Goal: Task Accomplishment & Management: Manage account settings

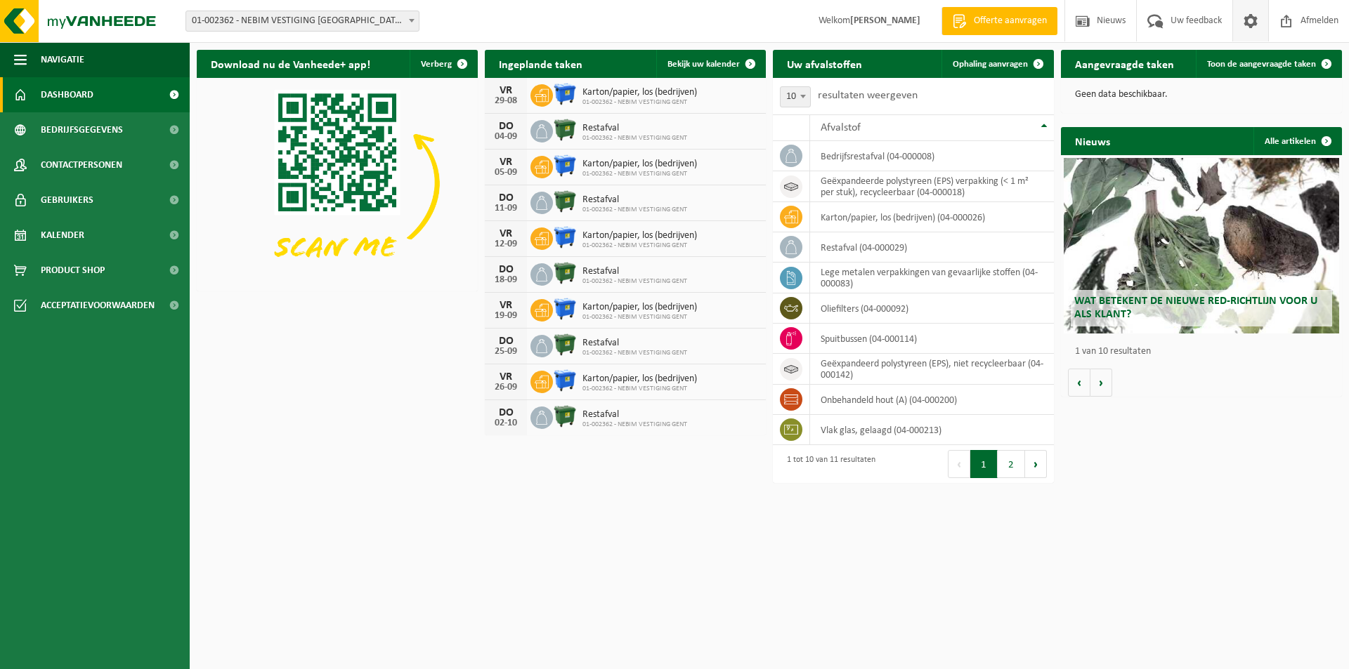
click at [1248, 18] on span at bounding box center [1250, 20] width 21 height 41
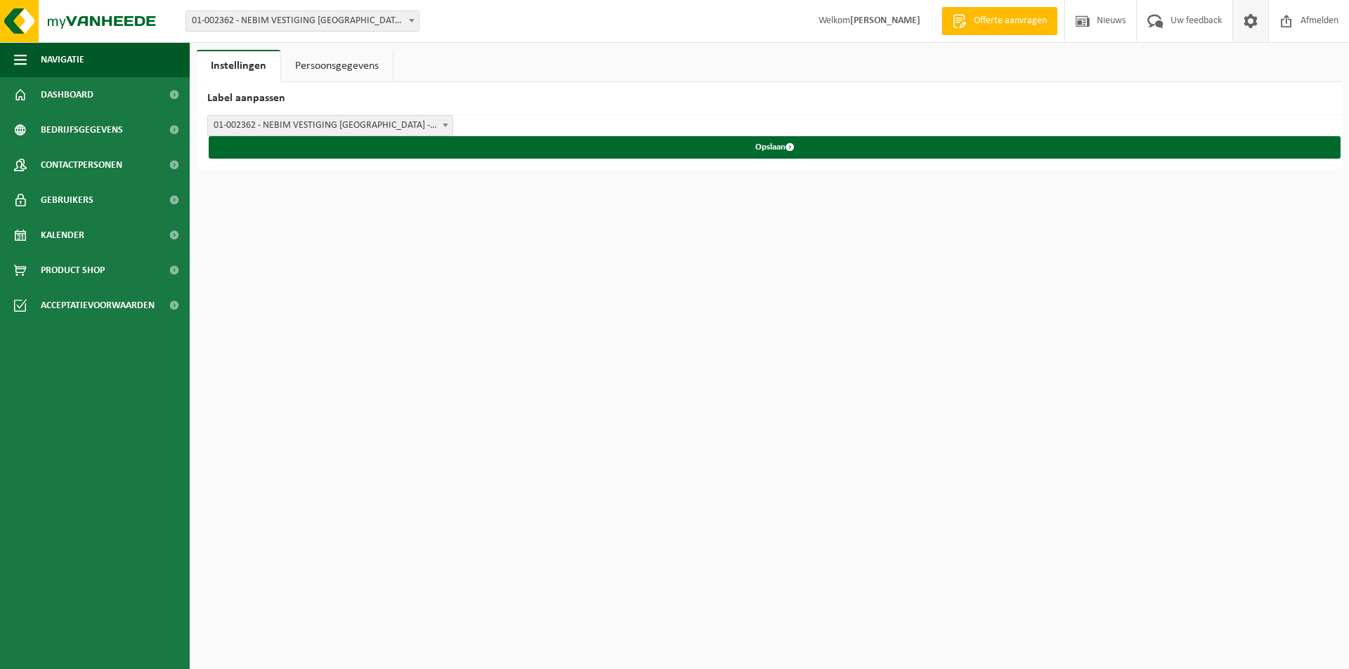
click at [322, 65] on link "Persoonsgegevens" at bounding box center [337, 66] width 112 height 32
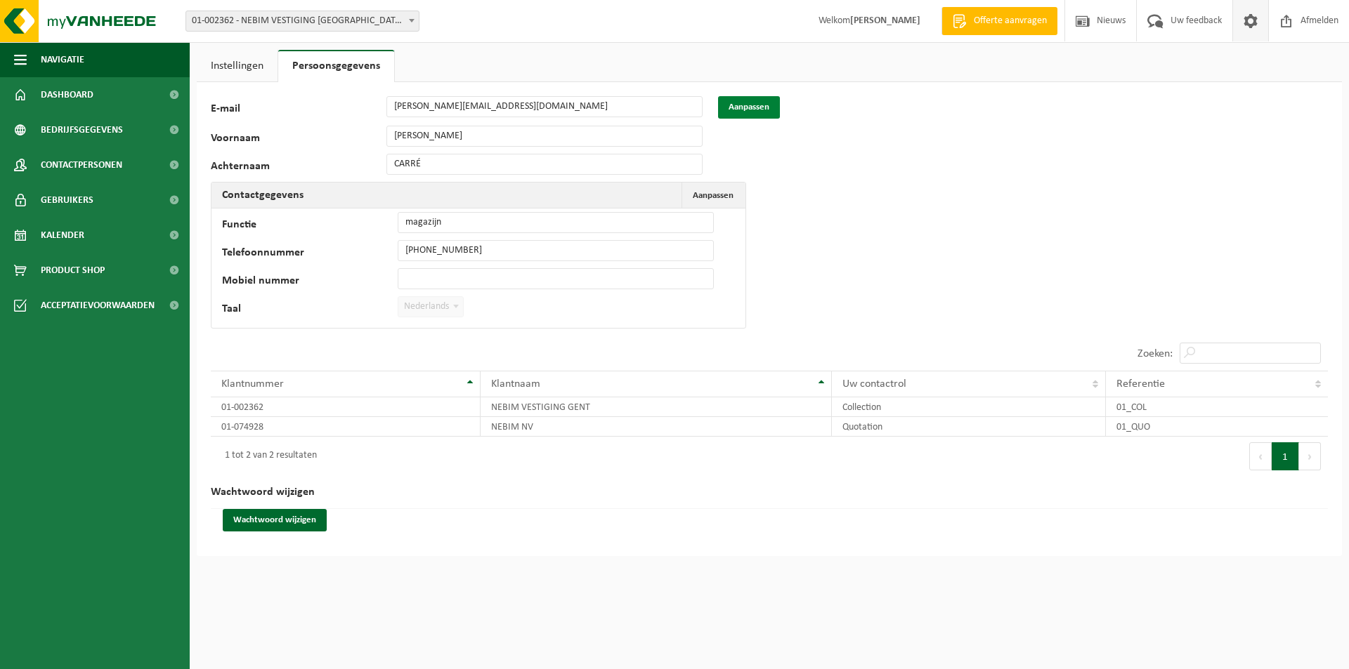
click at [737, 103] on button "Aanpassen" at bounding box center [749, 107] width 62 height 22
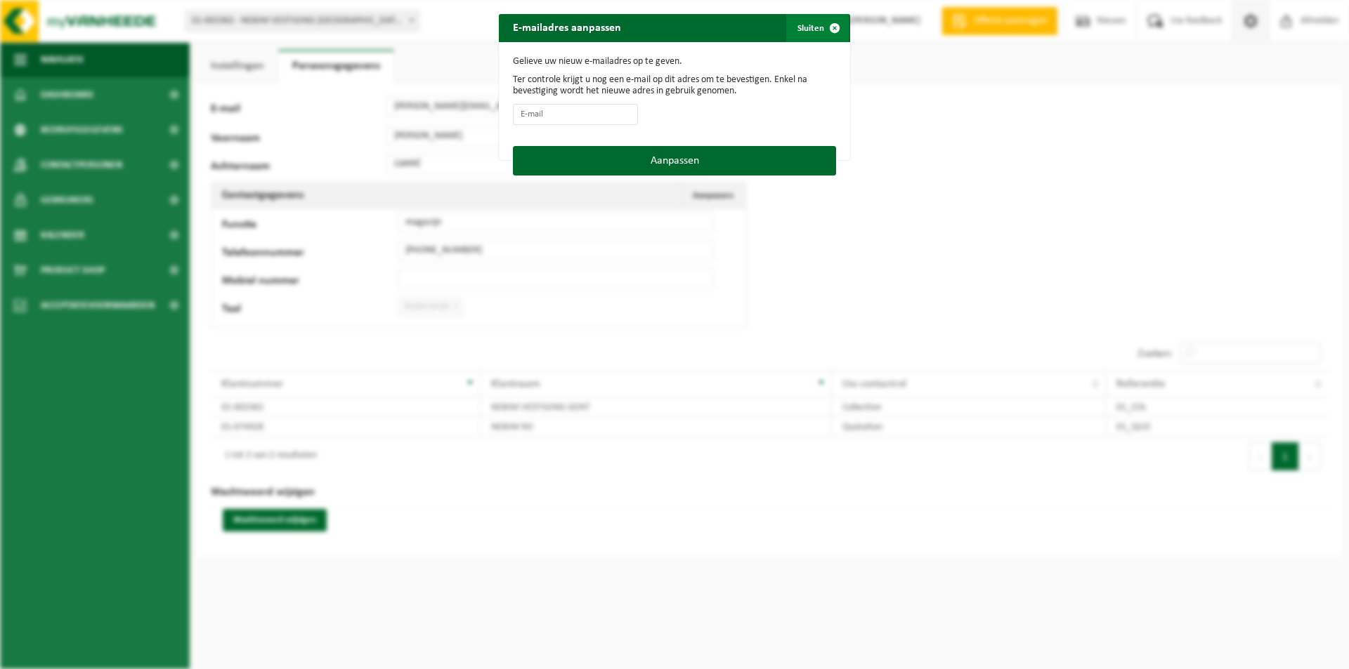
click at [834, 34] on span "button" at bounding box center [834, 28] width 28 height 28
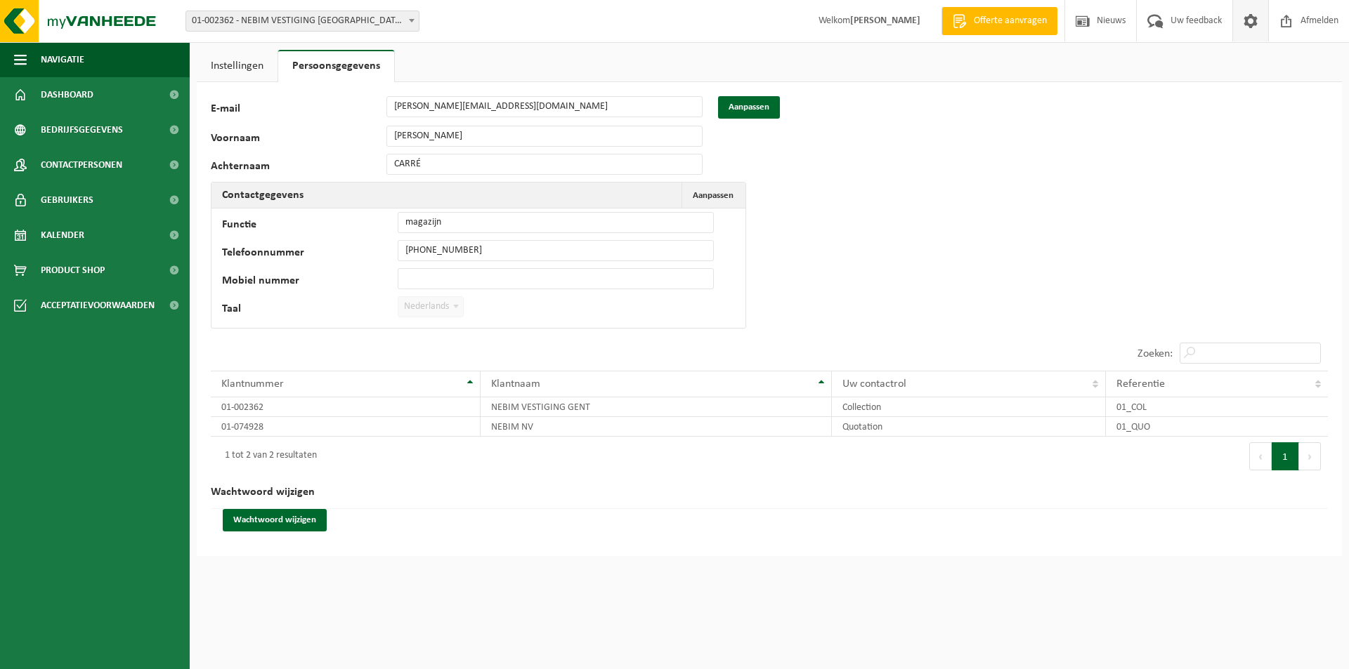
click at [230, 63] on link "Instellingen" at bounding box center [237, 66] width 81 height 32
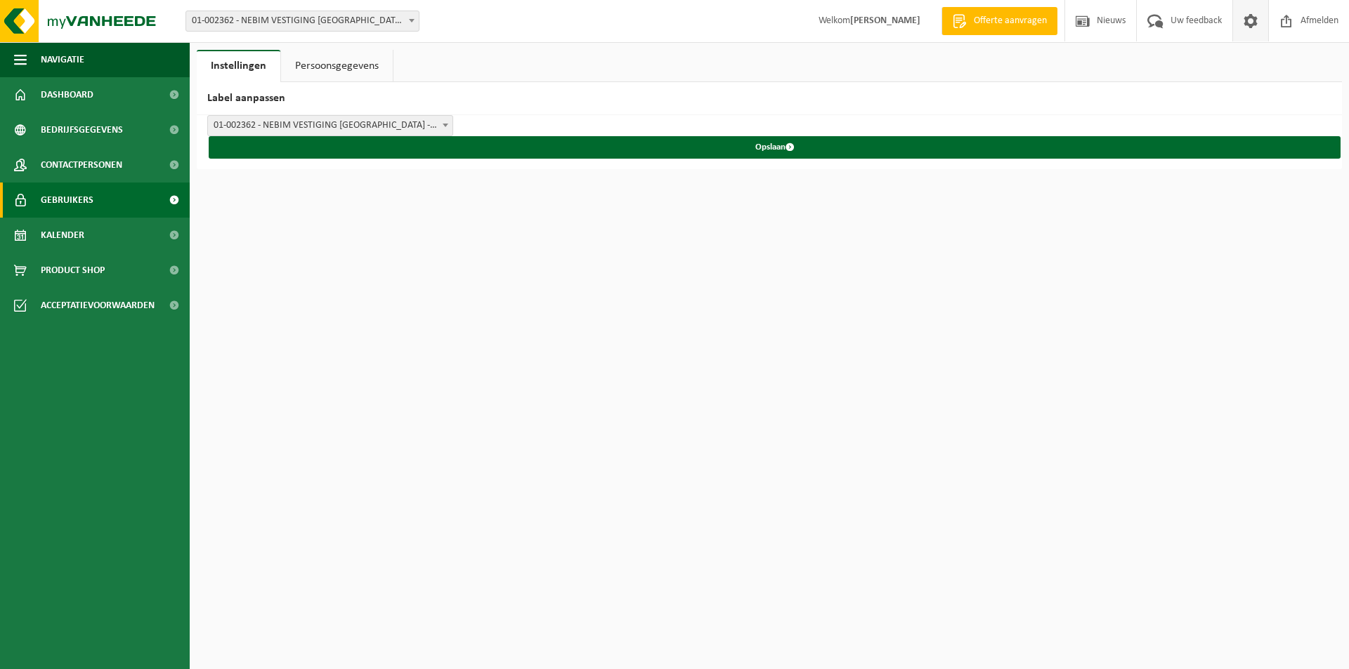
click at [131, 206] on link "Gebruikers" at bounding box center [95, 200] width 190 height 35
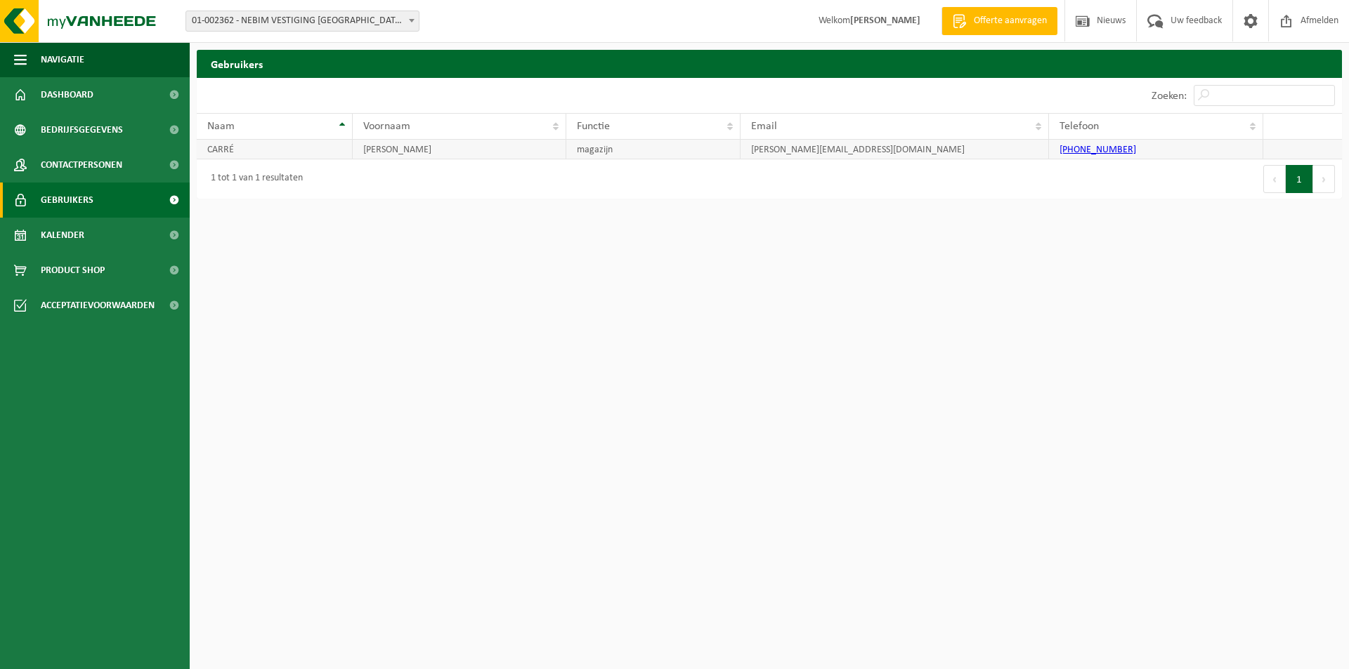
click at [413, 157] on td "CHRIS" at bounding box center [459, 150] width 213 height 20
click at [414, 150] on td "CHRIS" at bounding box center [459, 150] width 213 height 20
click at [417, 144] on td "CHRIS" at bounding box center [459, 150] width 213 height 20
click at [1260, 14] on link at bounding box center [1250, 20] width 36 height 41
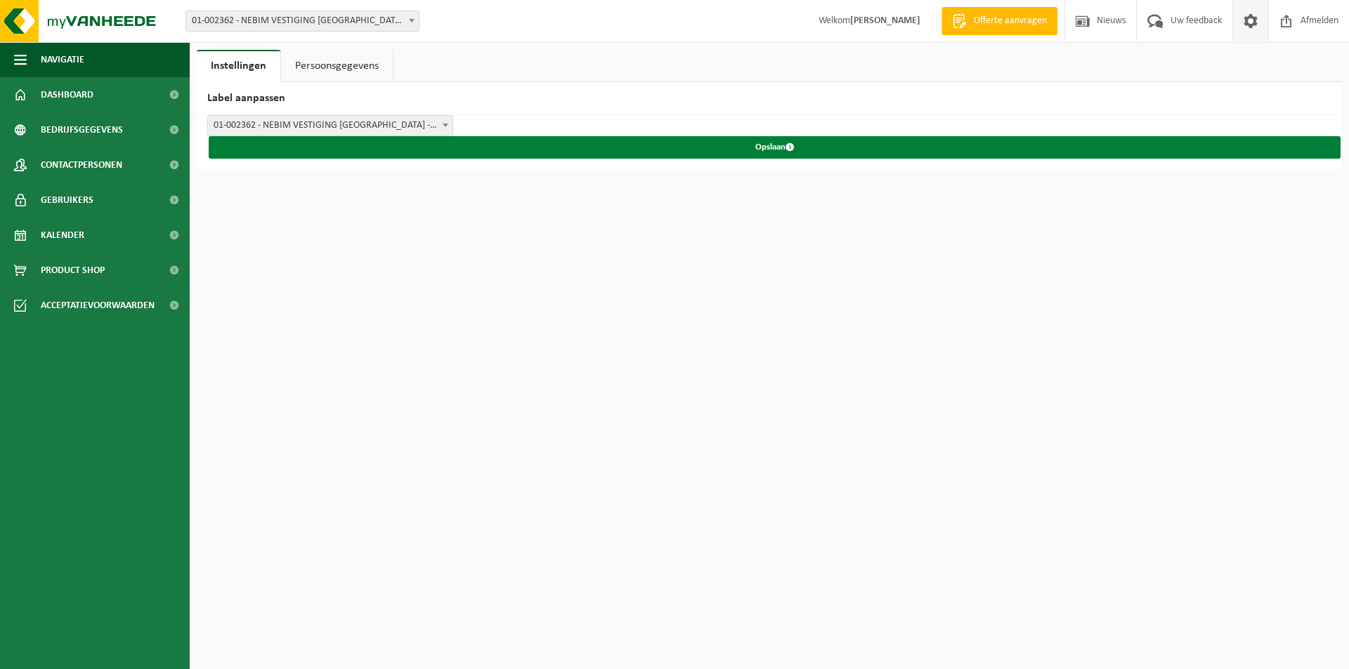
click at [674, 141] on button "Opslaan" at bounding box center [775, 147] width 1132 height 22
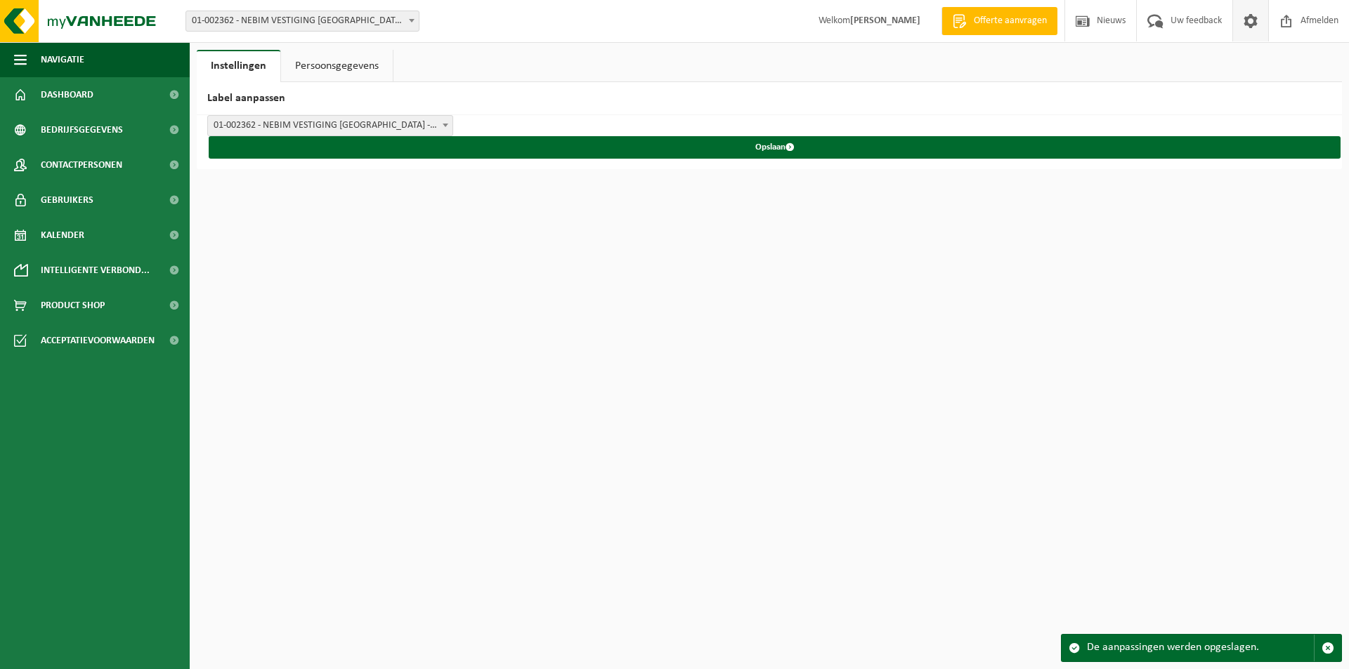
click at [349, 57] on link "Persoonsgegevens" at bounding box center [337, 66] width 112 height 32
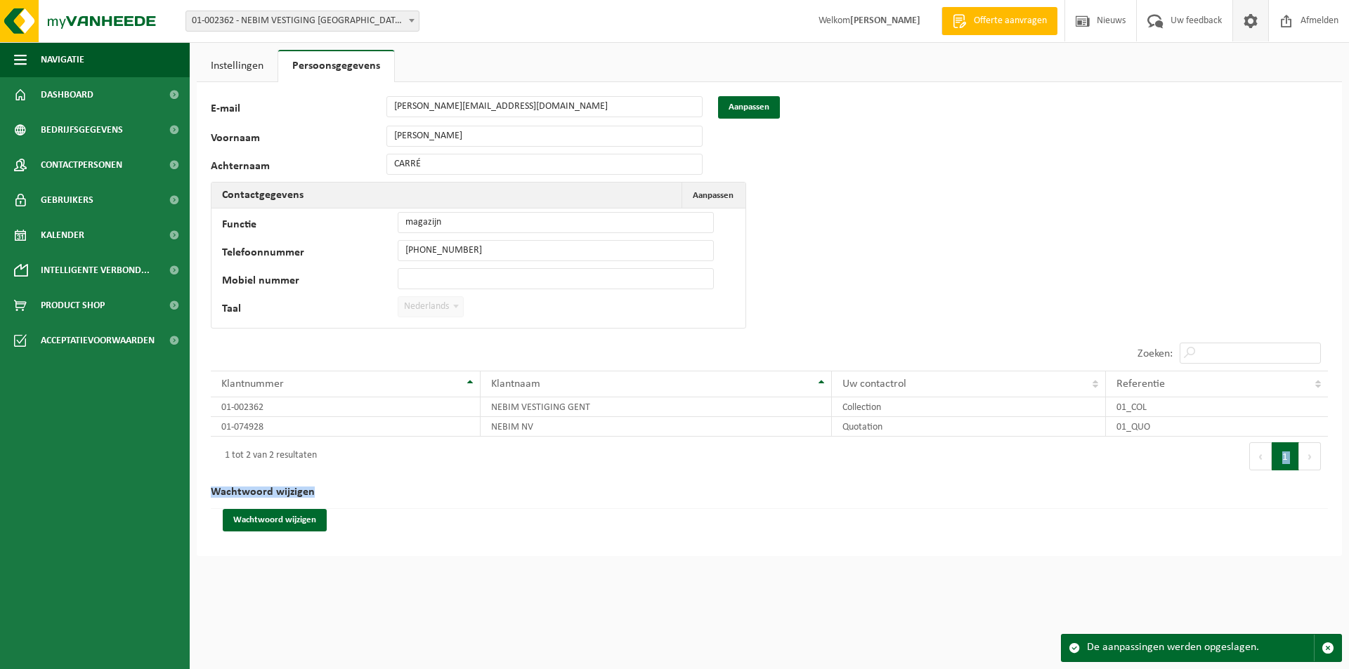
click at [468, 477] on div "118576 E-mail chris.carre@nebim.eu Aanpassen Voornaam CHRIS Achternaam CARRÉ Co…" at bounding box center [769, 319] width 1145 height 474
click at [476, 469] on div "1 tot 2 van 2 resultaten" at bounding box center [490, 456] width 558 height 39
click at [475, 463] on div "1 tot 2 van 2 resultaten" at bounding box center [490, 456] width 558 height 39
click at [395, 454] on div "1 tot 2 van 2 resultaten" at bounding box center [490, 456] width 558 height 39
click at [353, 460] on div "1 tot 2 van 2 resultaten" at bounding box center [490, 456] width 558 height 39
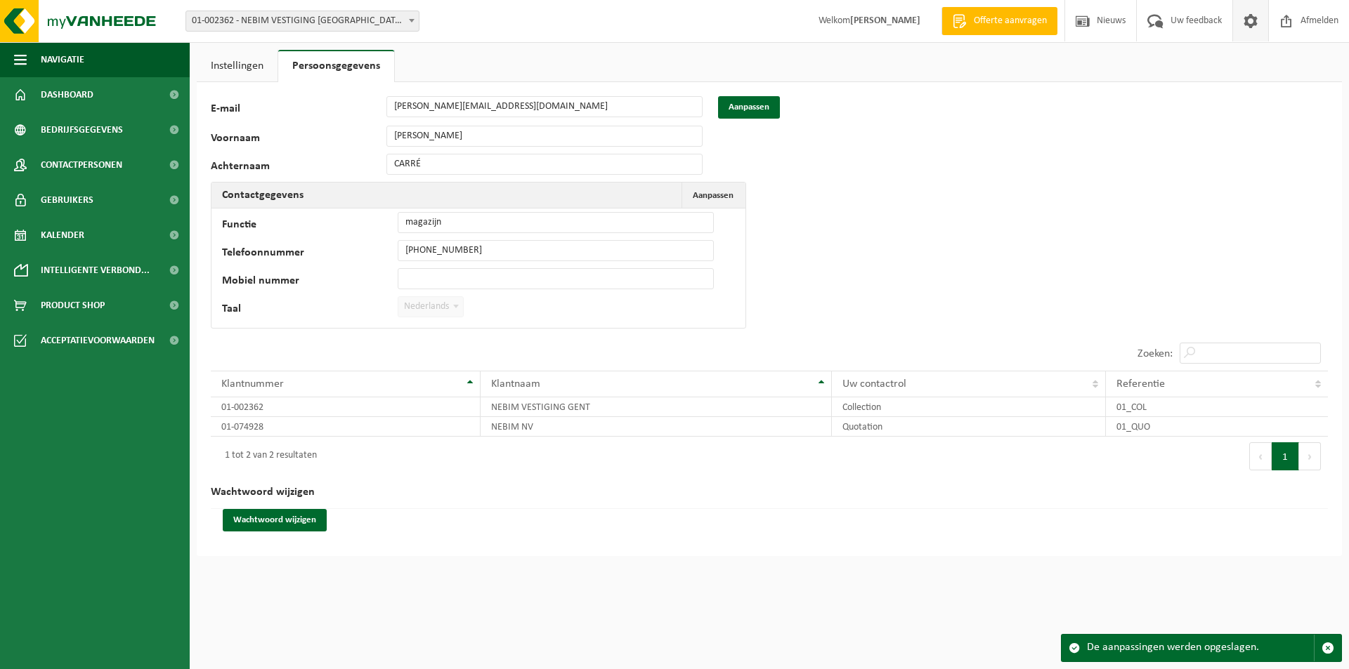
click at [325, 465] on div "1 tot 2 van 2 resultaten" at bounding box center [490, 456] width 558 height 39
click at [77, 162] on span "Contactpersonen" at bounding box center [81, 165] width 81 height 35
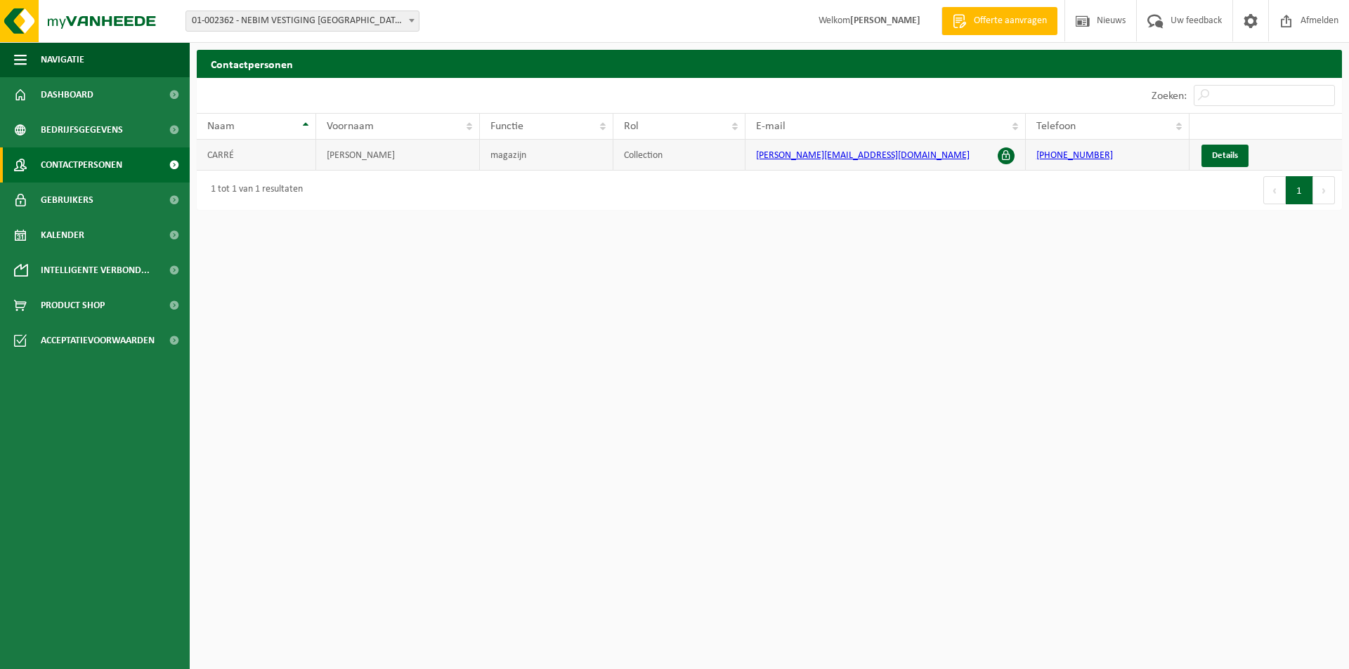
click at [1007, 157] on span at bounding box center [1005, 156] width 17 height 17
click at [1220, 157] on span "Details" at bounding box center [1225, 155] width 26 height 9
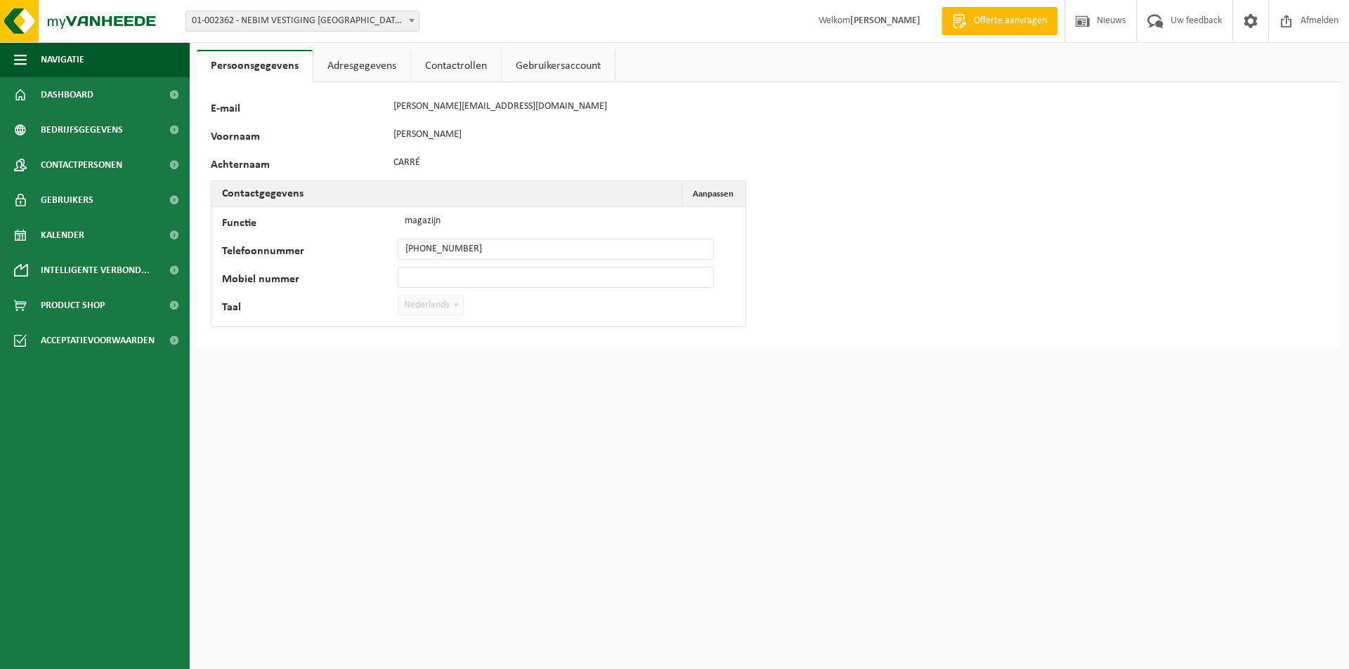
click at [395, 74] on link "Adresgegevens" at bounding box center [361, 66] width 97 height 32
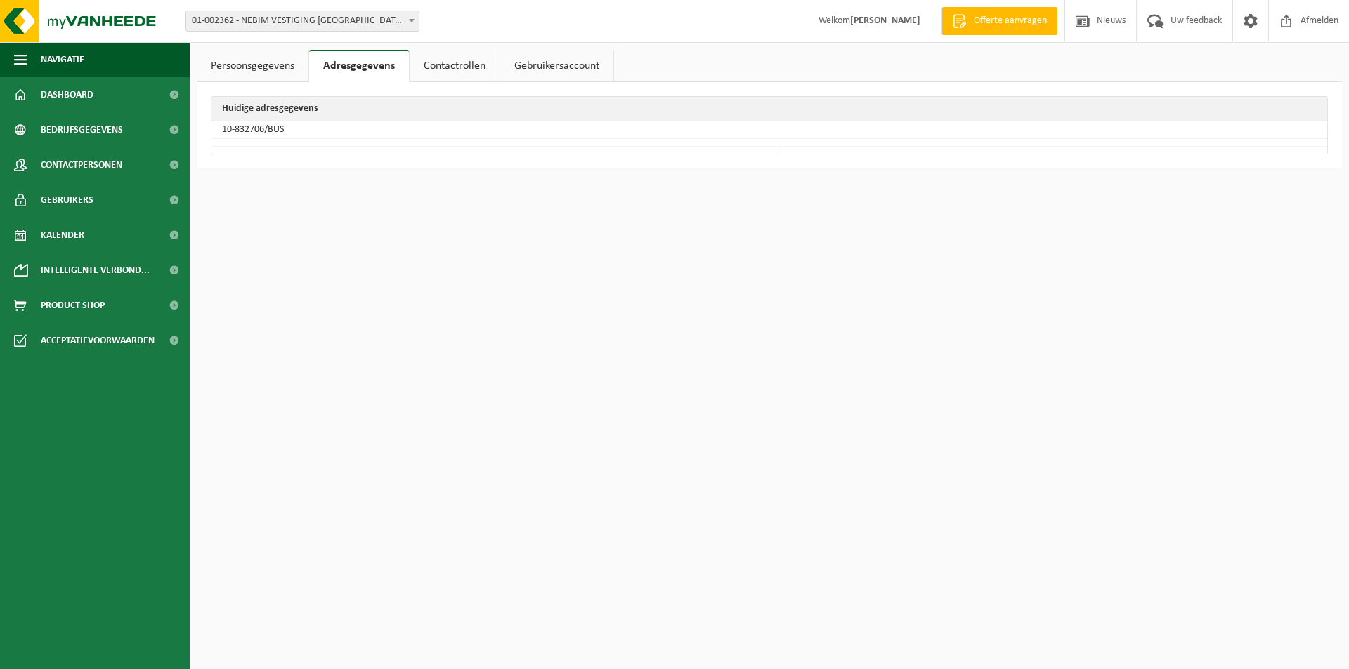
click at [477, 52] on link "Contactrollen" at bounding box center [454, 66] width 90 height 32
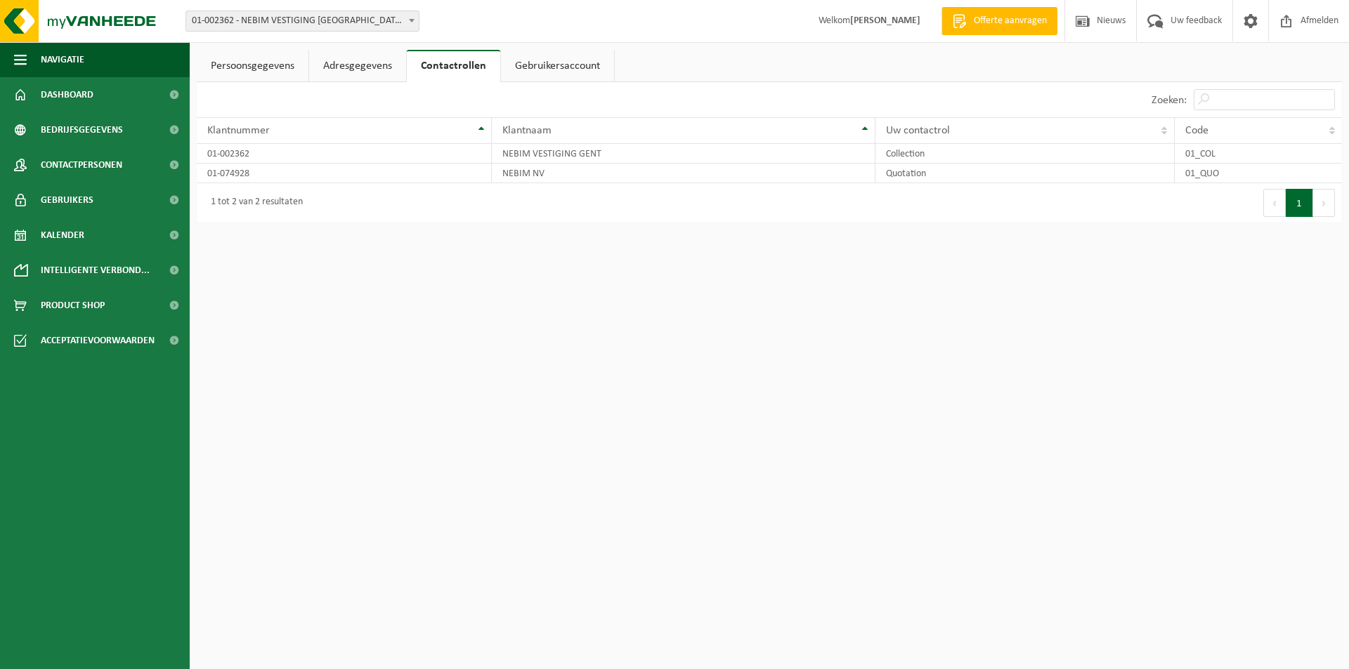
click at [541, 63] on link "Gebruikersaccount" at bounding box center [557, 66] width 113 height 32
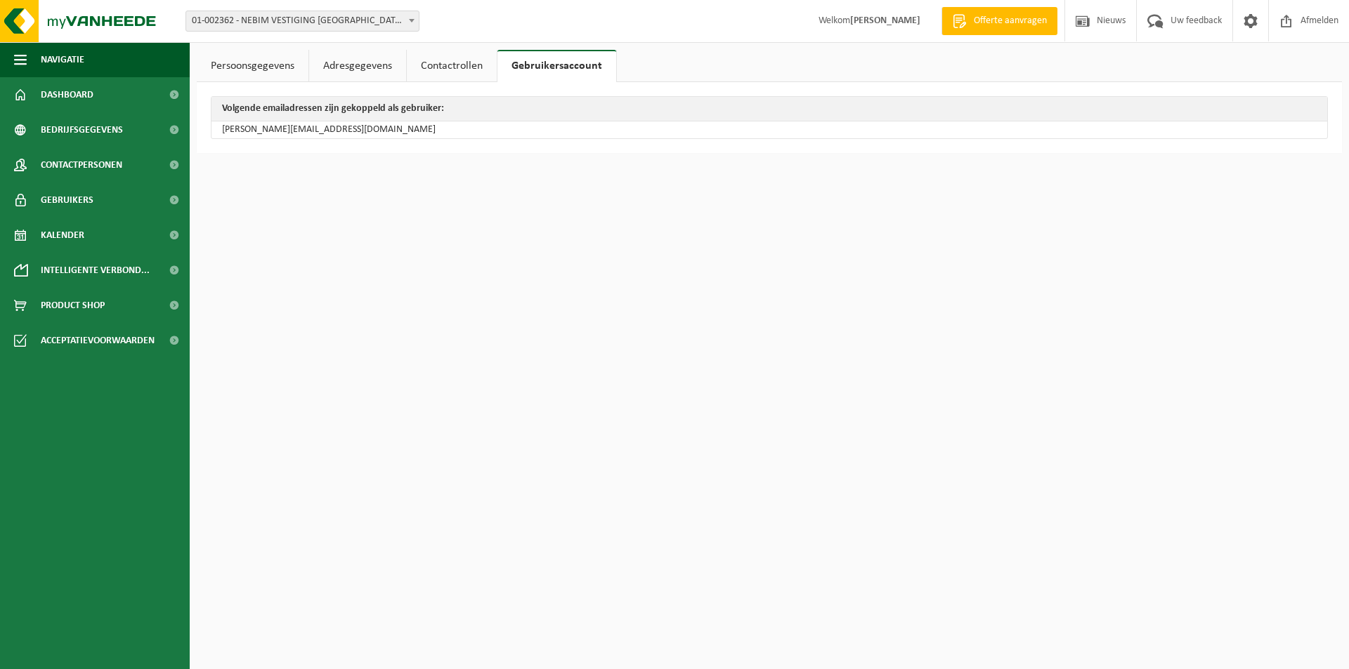
click at [889, 21] on strong "[PERSON_NAME]" at bounding box center [885, 20] width 70 height 11
click at [282, 408] on html "Vestiging: 01-002362 - NEBIM VESTIGING GENT - MARIAKERKE 01-002362 - NEBIM VEST…" at bounding box center [674, 334] width 1349 height 669
click at [93, 30] on img at bounding box center [84, 21] width 169 height 42
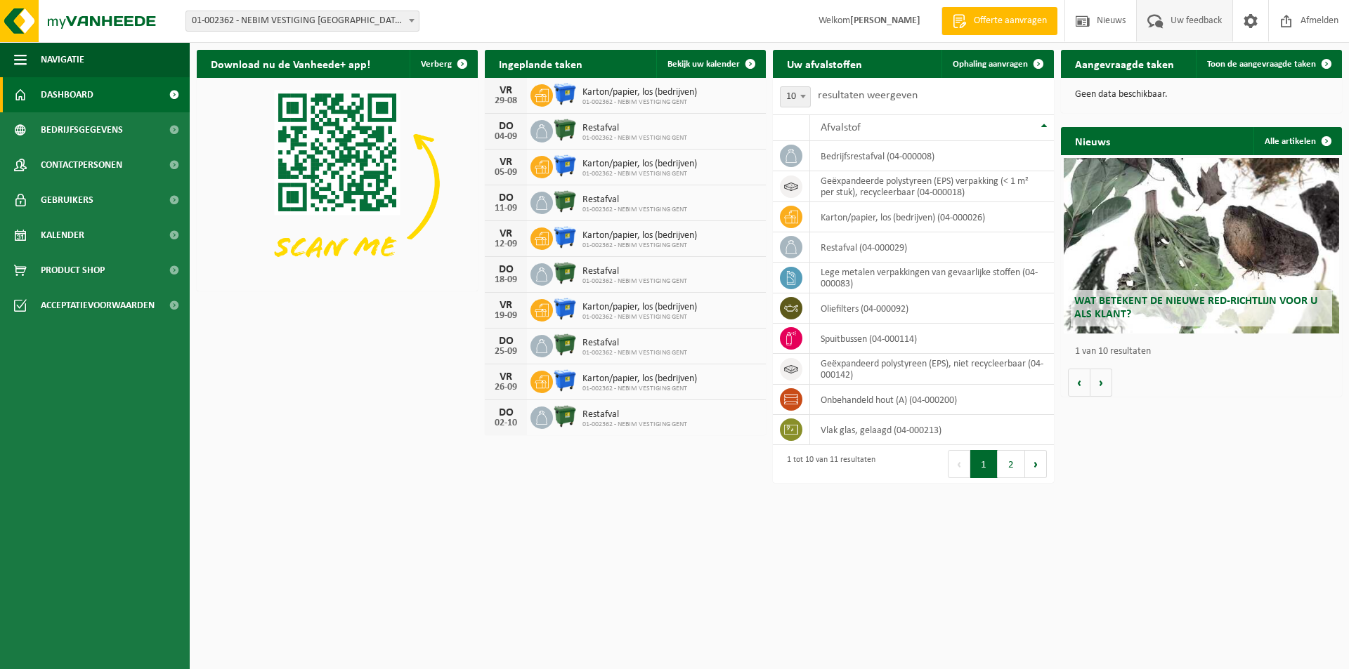
click at [1169, 25] on span "Uw feedback" at bounding box center [1196, 20] width 58 height 41
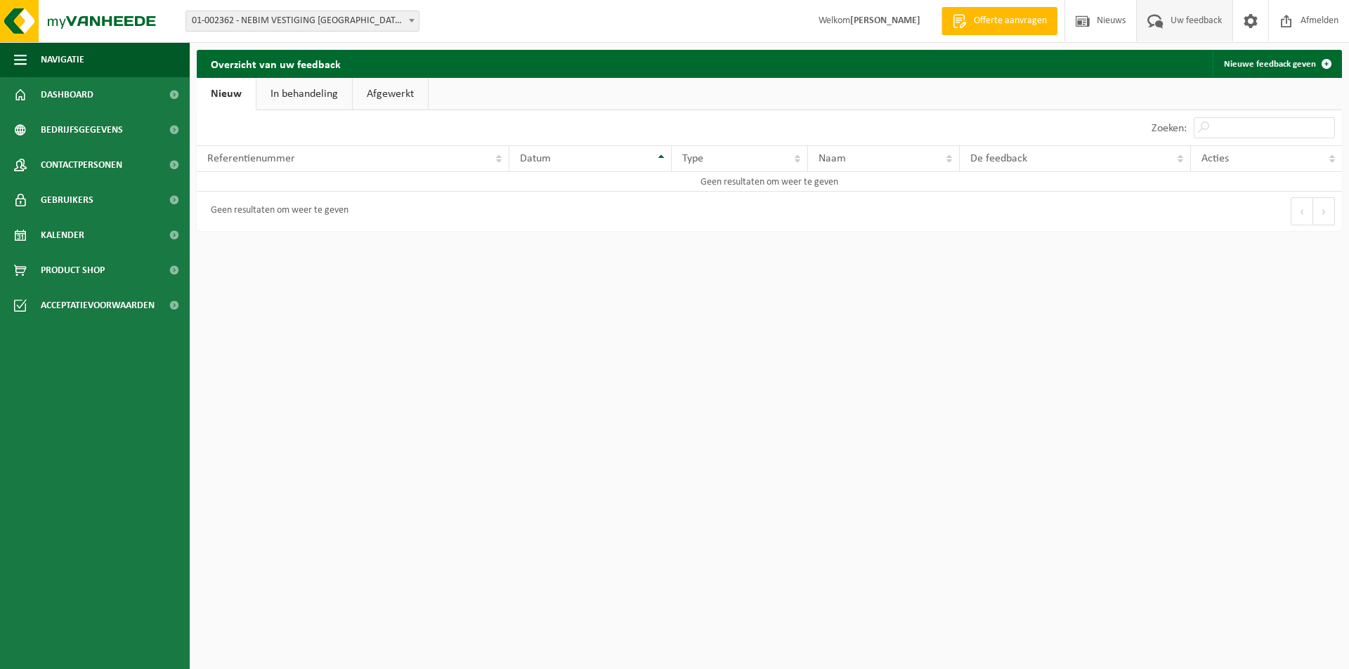
click at [419, 98] on link "Afgewerkt" at bounding box center [390, 94] width 75 height 32
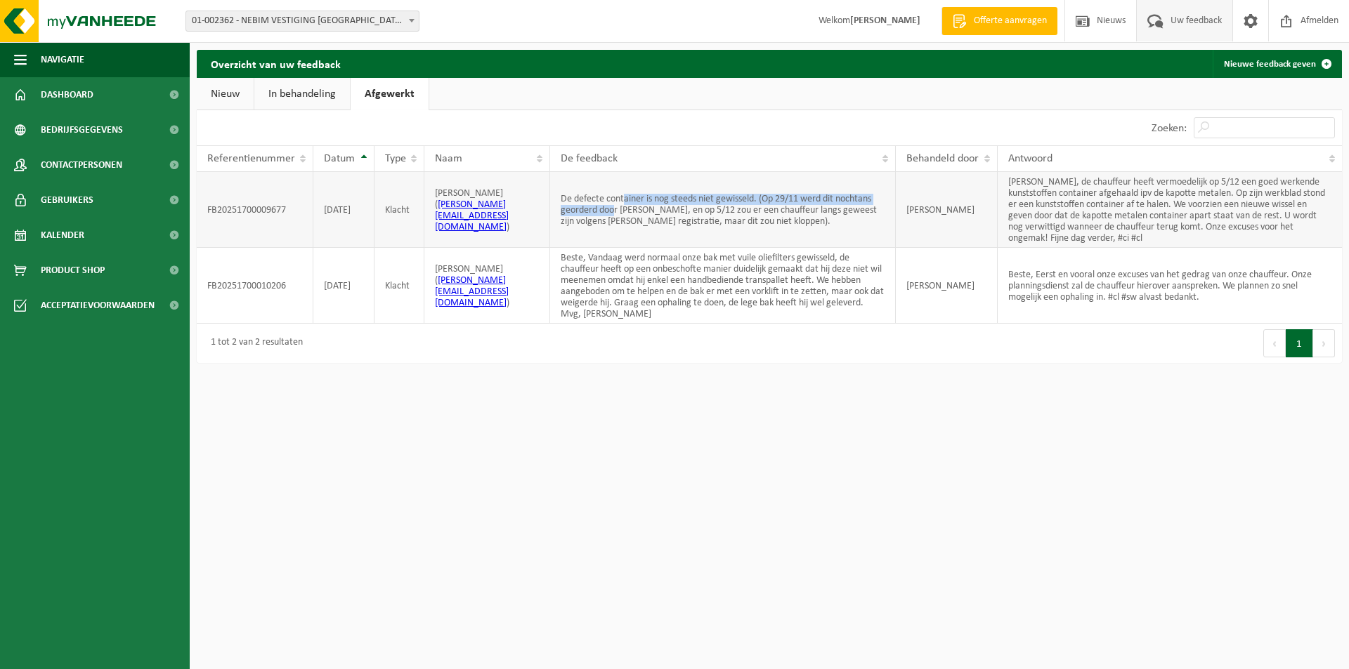
drag, startPoint x: 624, startPoint y: 195, endPoint x: 586, endPoint y: 209, distance: 40.4
click at [598, 209] on td "De defecte container is nog steeds niet gewisseld. (Op 29/11 werd dit nochtans …" at bounding box center [723, 210] width 346 height 76
click at [582, 210] on td "De defecte container is nog steeds niet gewisseld. (Op 29/11 werd dit nochtans …" at bounding box center [723, 210] width 346 height 76
drag, startPoint x: 551, startPoint y: 199, endPoint x: 798, endPoint y: 228, distance: 248.2
click at [798, 228] on td "De defecte container is nog steeds niet gewisseld. (Op 29/11 werd dit nochtans …" at bounding box center [723, 210] width 346 height 76
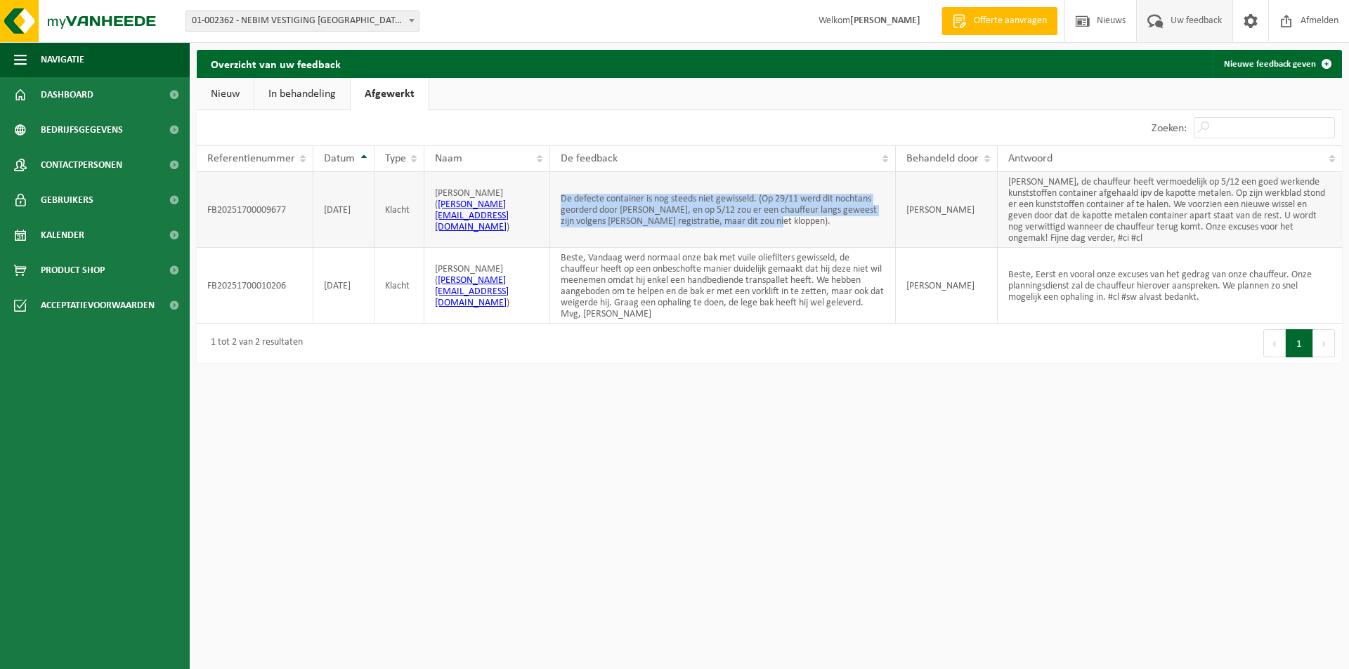
click at [798, 228] on td "De defecte container is nog steeds niet gewisseld. (Op 29/11 werd dit nochtans …" at bounding box center [723, 210] width 346 height 76
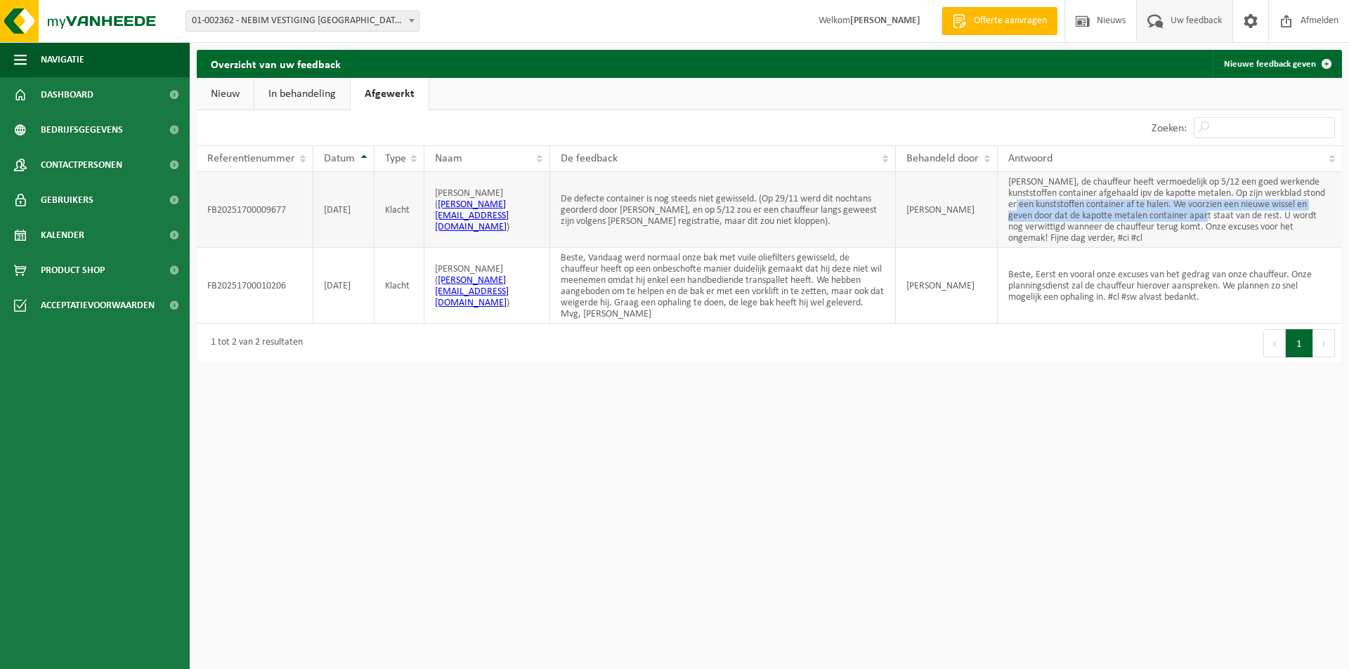
drag, startPoint x: 1010, startPoint y: 203, endPoint x: 1205, endPoint y: 215, distance: 195.6
click at [1205, 215] on td "Goede namiddag, de chauffeur heeft vermoedelijk op 5/12 een goed werkende kunst…" at bounding box center [1169, 210] width 344 height 76
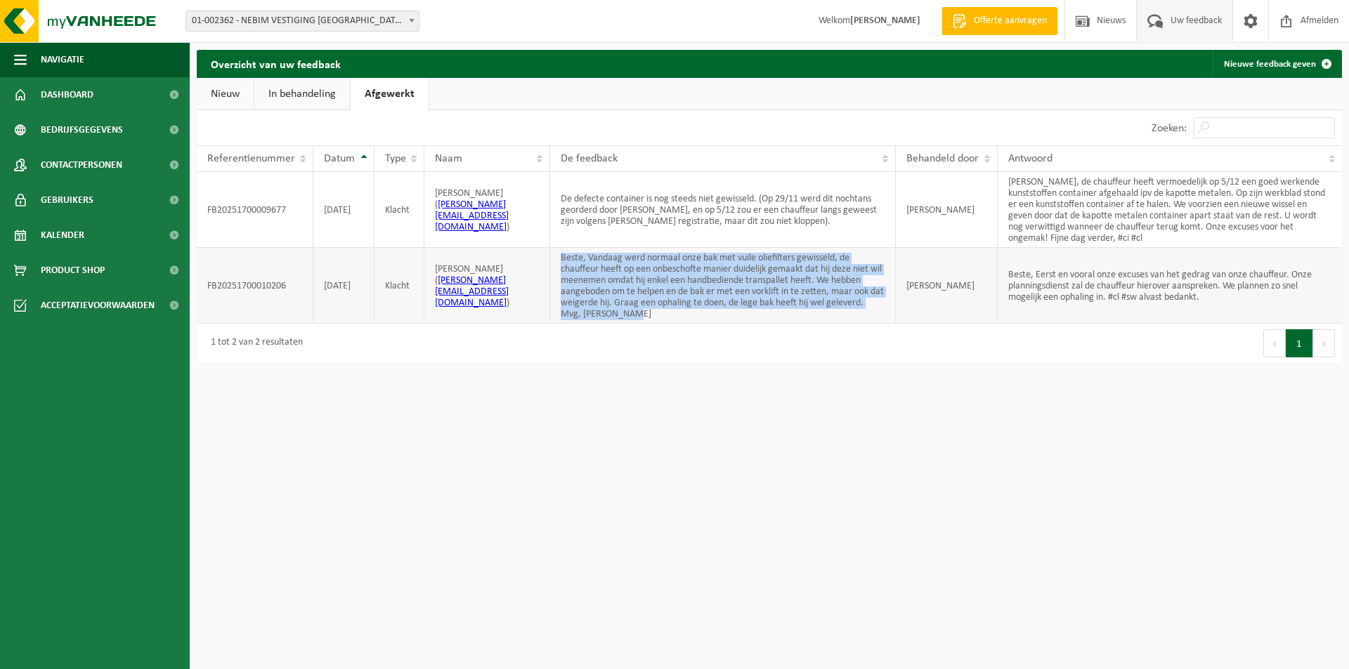
drag, startPoint x: 556, startPoint y: 261, endPoint x: 821, endPoint y: 317, distance: 271.5
click at [821, 317] on td "Beste, Vandaag werd normaal onze bak met vuile oliefilters gewisseld, de chauff…" at bounding box center [723, 286] width 346 height 76
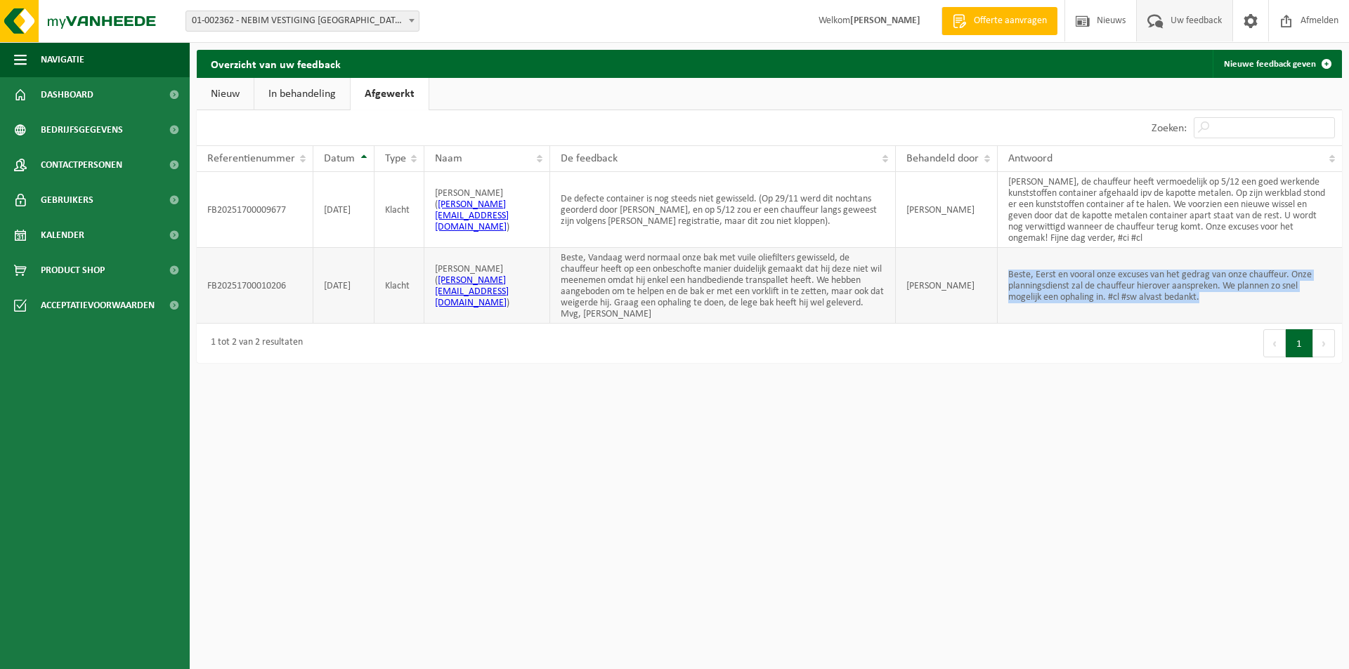
drag, startPoint x: 1006, startPoint y: 266, endPoint x: 1240, endPoint y: 298, distance: 236.8
click at [1240, 298] on td "Beste, Eerst en vooral onze excuses van het gedrag van onze chauffeur. Onze pla…" at bounding box center [1169, 286] width 344 height 76
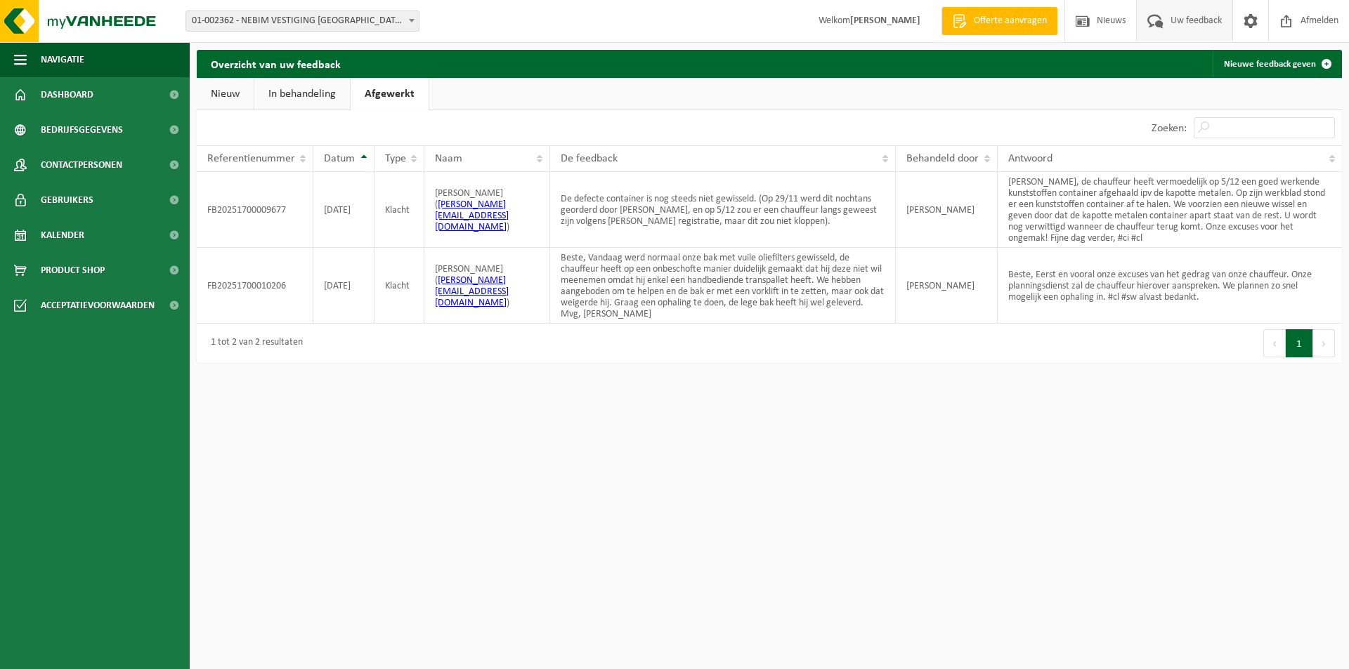
click at [222, 100] on link "Nieuw" at bounding box center [225, 94] width 57 height 32
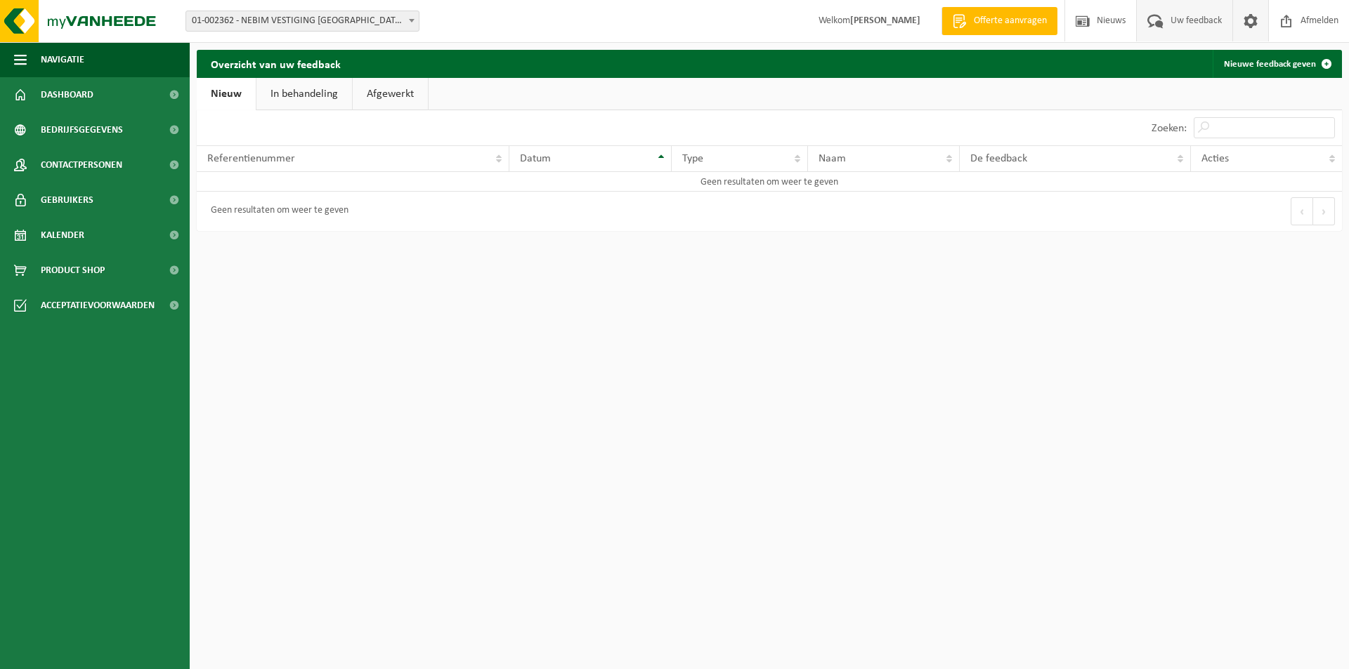
click at [1236, 28] on link at bounding box center [1250, 20] width 36 height 41
